Goal: Task Accomplishment & Management: Manage account settings

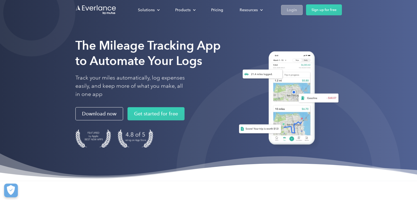
click at [290, 9] on div "Login" at bounding box center [292, 10] width 10 height 7
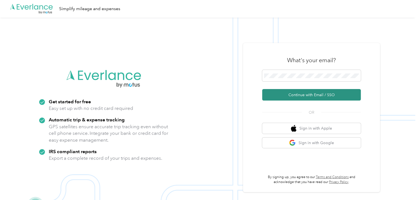
click at [298, 94] on button "Continue with Email / SSO" at bounding box center [311, 95] width 99 height 12
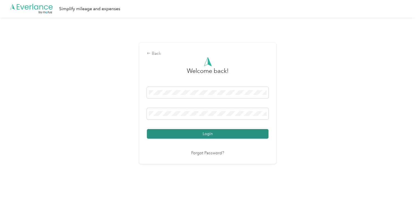
click at [207, 134] on button "Login" at bounding box center [208, 134] width 122 height 10
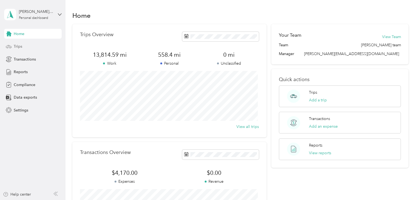
click at [20, 46] on span "Trips" at bounding box center [18, 47] width 8 height 6
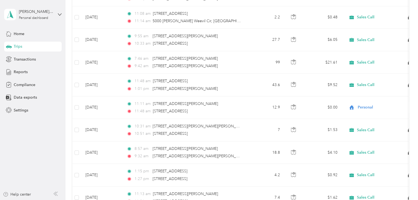
scroll to position [218, 0]
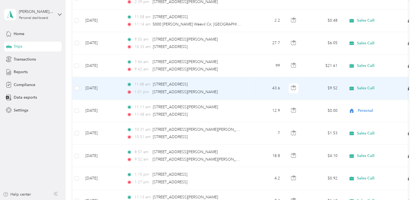
click at [246, 87] on td "11:48 am 1839 S Monroe St, South Monroe, Tallahassee, FL 1:01 pm 1302 E Shotwel…" at bounding box center [185, 88] width 126 height 22
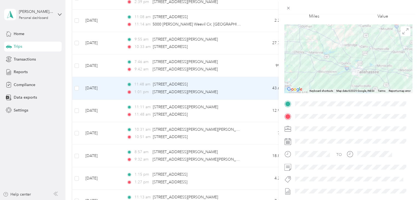
scroll to position [58, 0]
click at [236, 96] on div "Trip details This trip cannot be edited because it is either under review, appr…" at bounding box center [209, 100] width 418 height 200
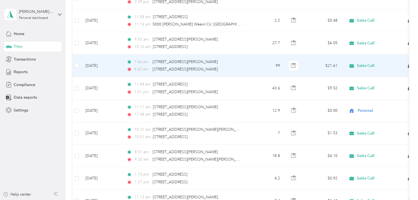
click at [237, 61] on div "7:46 am 7800 Maclean Rd, Tallahassee, FL" at bounding box center [184, 62] width 115 height 6
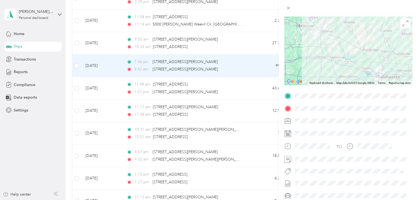
scroll to position [65, 0]
click at [243, 43] on div "Trip details This trip cannot be edited because it is either under review, appr…" at bounding box center [209, 100] width 418 height 200
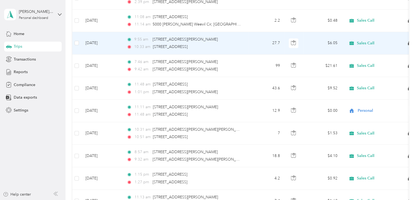
click at [243, 43] on td "9:55 am 4523 Fortner St, Dothan, AL 10:33 am 116 N Main St, Downtown, Enterpris…" at bounding box center [185, 43] width 126 height 22
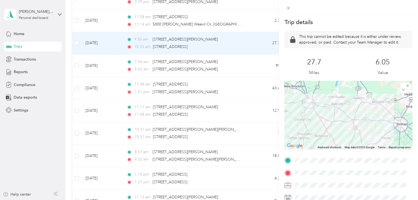
click at [249, 22] on div "Trip details This trip cannot be edited because it is either under review, appr…" at bounding box center [209, 100] width 418 height 200
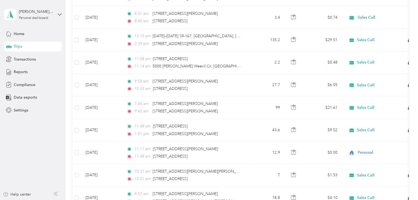
scroll to position [175, 0]
click at [413, 54] on div "Trips New trip 13,814.59 mi Work 558.4 mi Personal 0 mi Unclassified $3,034.98 …" at bounding box center [241, 187] width 350 height 724
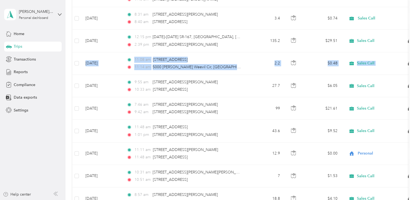
drag, startPoint x: 413, startPoint y: 54, endPoint x: 413, endPoint y: 45, distance: 8.8
click at [413, 45] on div "Trips New trip 13,814.59 mi Work 558.4 mi Personal 0 mi Unclassified $3,034.98 …" at bounding box center [241, 187] width 350 height 724
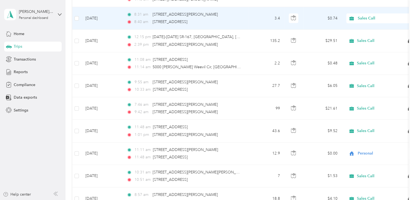
click at [236, 17] on div "8:31 am 7800 Maclean Rd, Tallahassee, FL" at bounding box center [184, 15] width 115 height 6
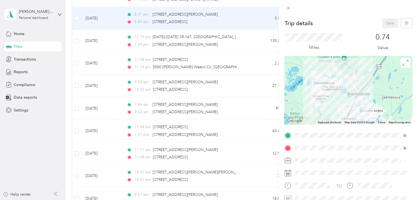
click at [245, 21] on div "Trip details Save This trip cannot be edited because it is either under review,…" at bounding box center [209, 100] width 418 height 200
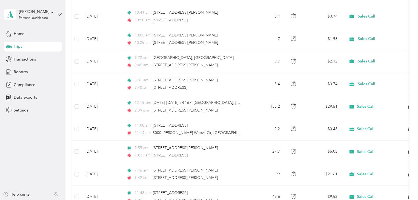
scroll to position [108, 0]
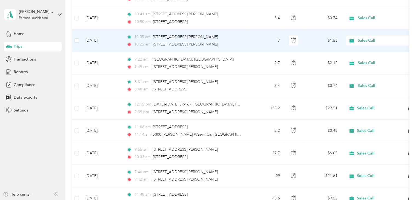
click at [253, 43] on td "7" at bounding box center [266, 41] width 36 height 22
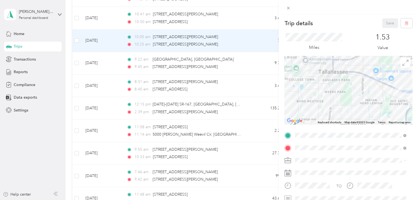
click at [251, 20] on div "Trip details Save This trip cannot be edited because it is either under review,…" at bounding box center [209, 100] width 418 height 200
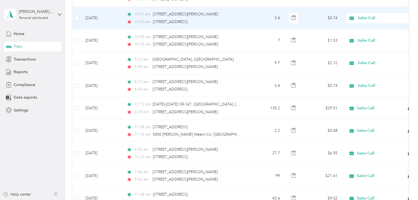
click at [251, 20] on td "3.4" at bounding box center [266, 18] width 36 height 22
click at [251, 200] on div at bounding box center [208, 200] width 416 height 0
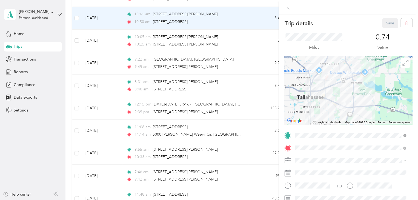
click at [241, 19] on div "Trip details Save This trip cannot be edited because it is either under review,…" at bounding box center [209, 100] width 418 height 200
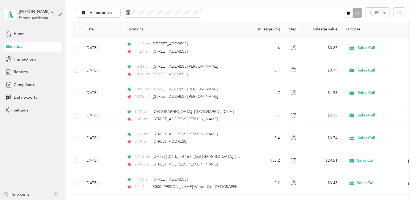
scroll to position [54, 0]
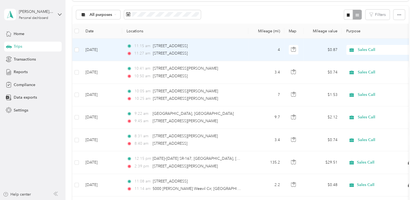
click at [256, 50] on td "4" at bounding box center [266, 50] width 36 height 22
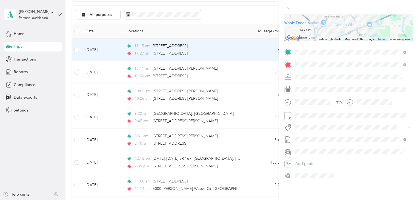
scroll to position [71, 0]
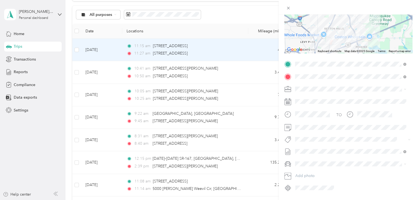
click at [288, 126] on icon at bounding box center [288, 128] width 5 height 5
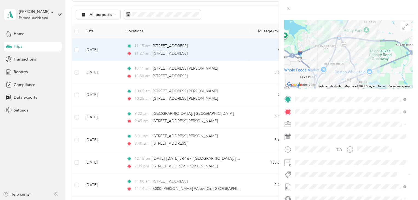
scroll to position [0, 0]
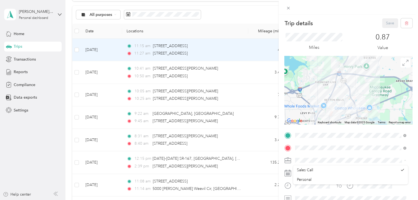
click at [333, 157] on span at bounding box center [352, 160] width 119 height 9
click at [302, 170] on span "Sales Call" at bounding box center [305, 170] width 16 height 5
